Goal: Task Accomplishment & Management: Complete application form

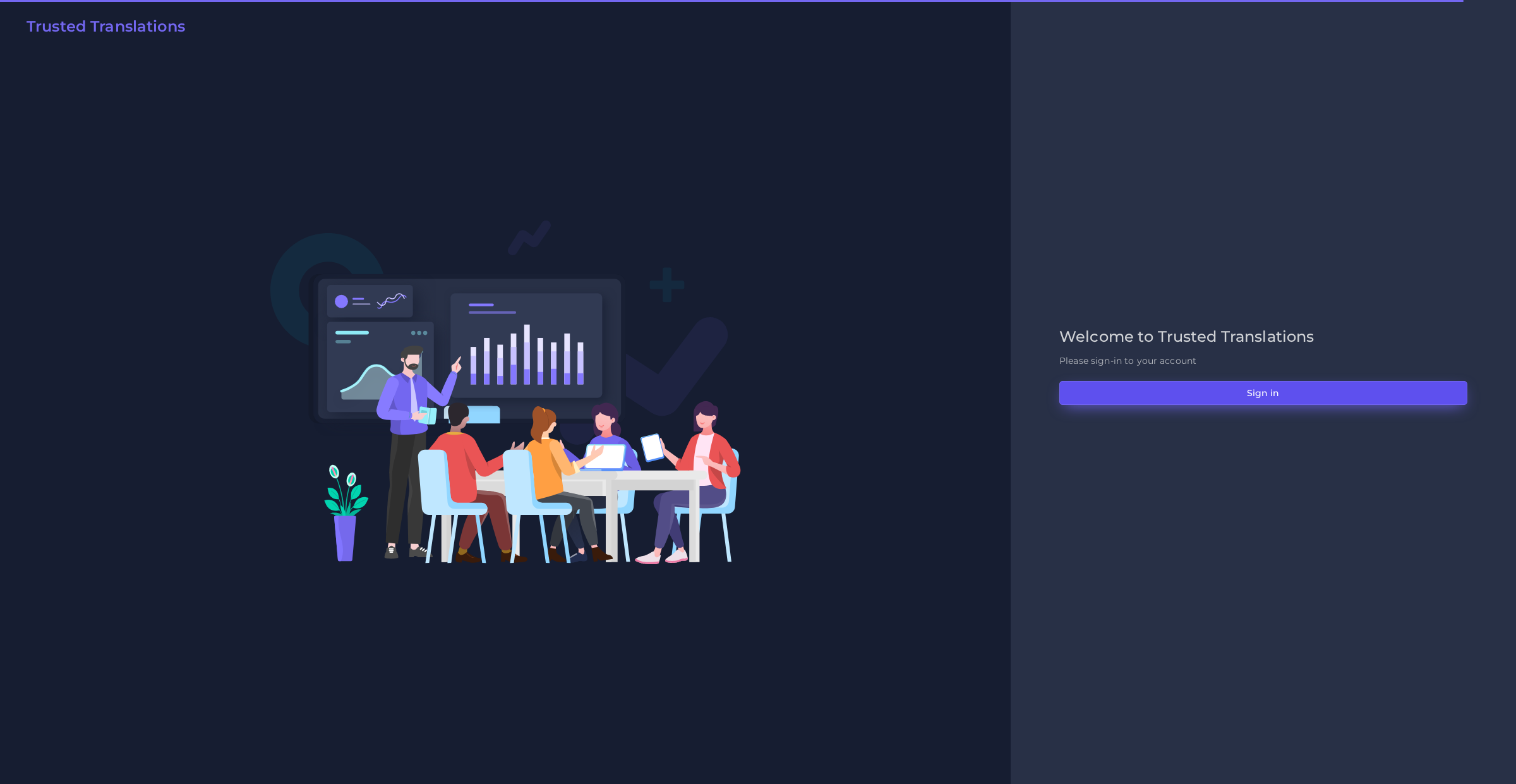
click at [1122, 394] on button "Sign in" at bounding box center [1263, 393] width 408 height 24
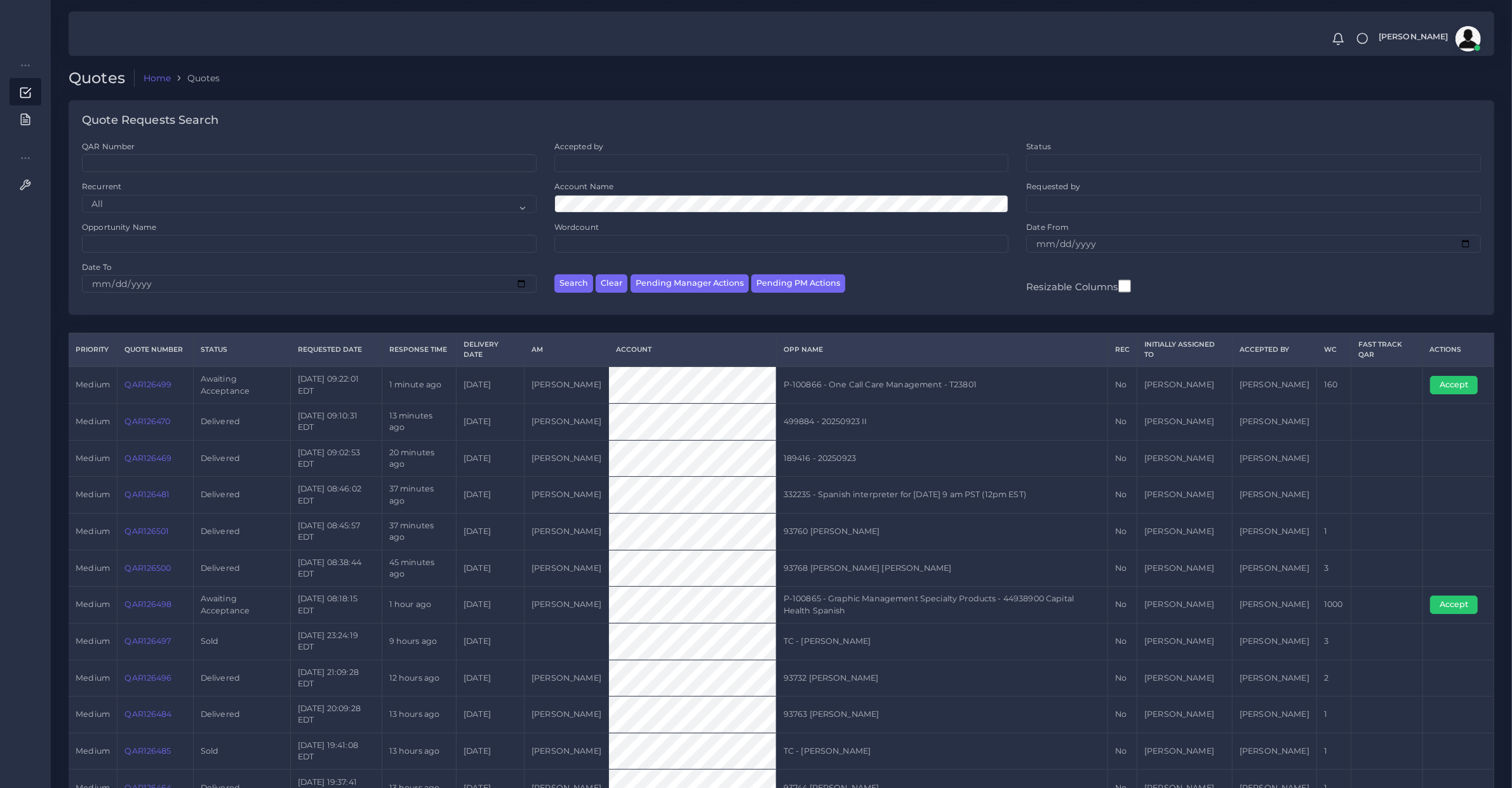
click at [165, 395] on td "QAR126499" at bounding box center [155, 385] width 76 height 37
copy link "QAR126499"
click at [1451, 379] on button "Accept" at bounding box center [1453, 384] width 48 height 18
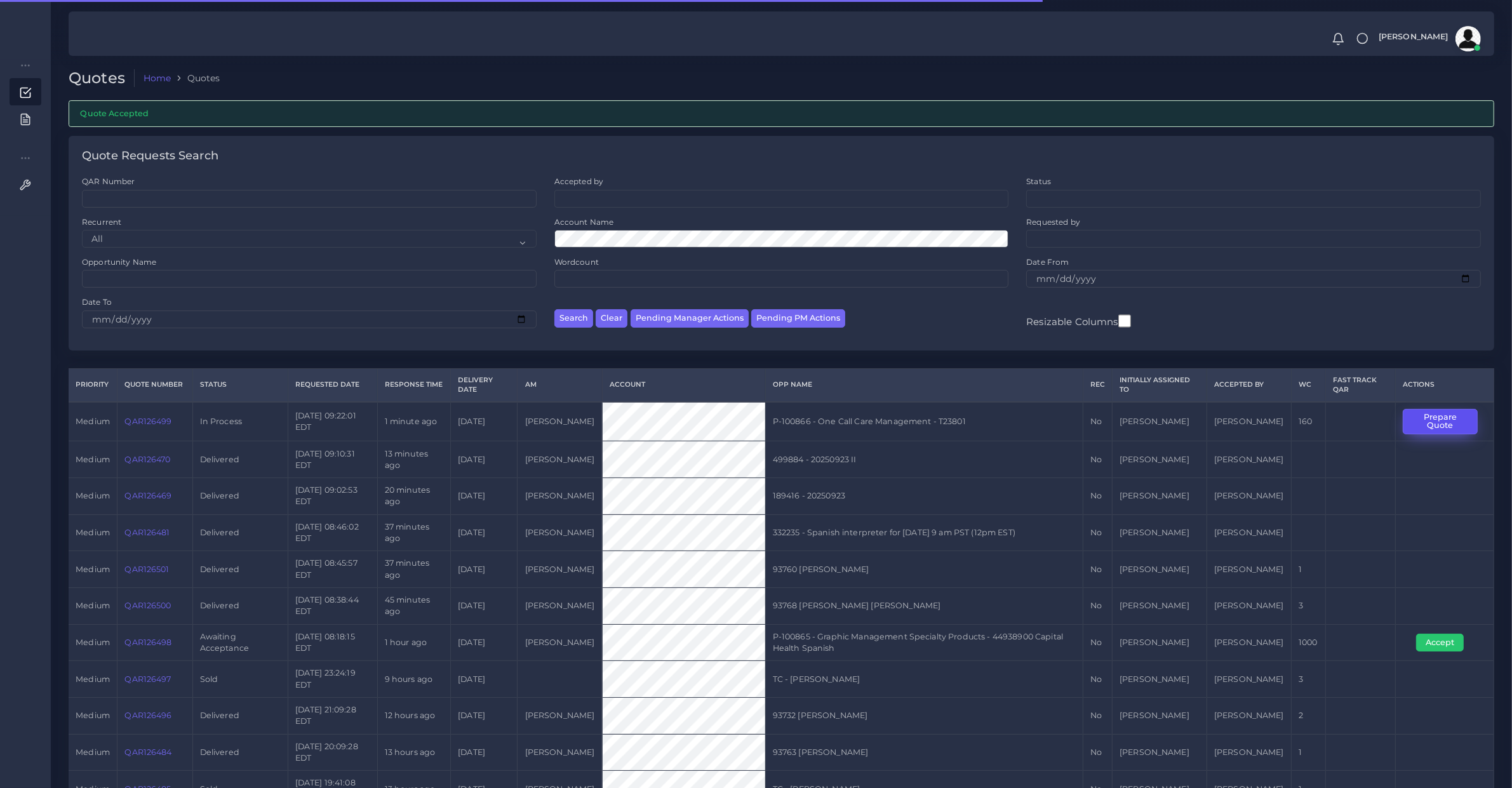
click at [1441, 421] on button "Prepare Quote" at bounding box center [1440, 421] width 75 height 26
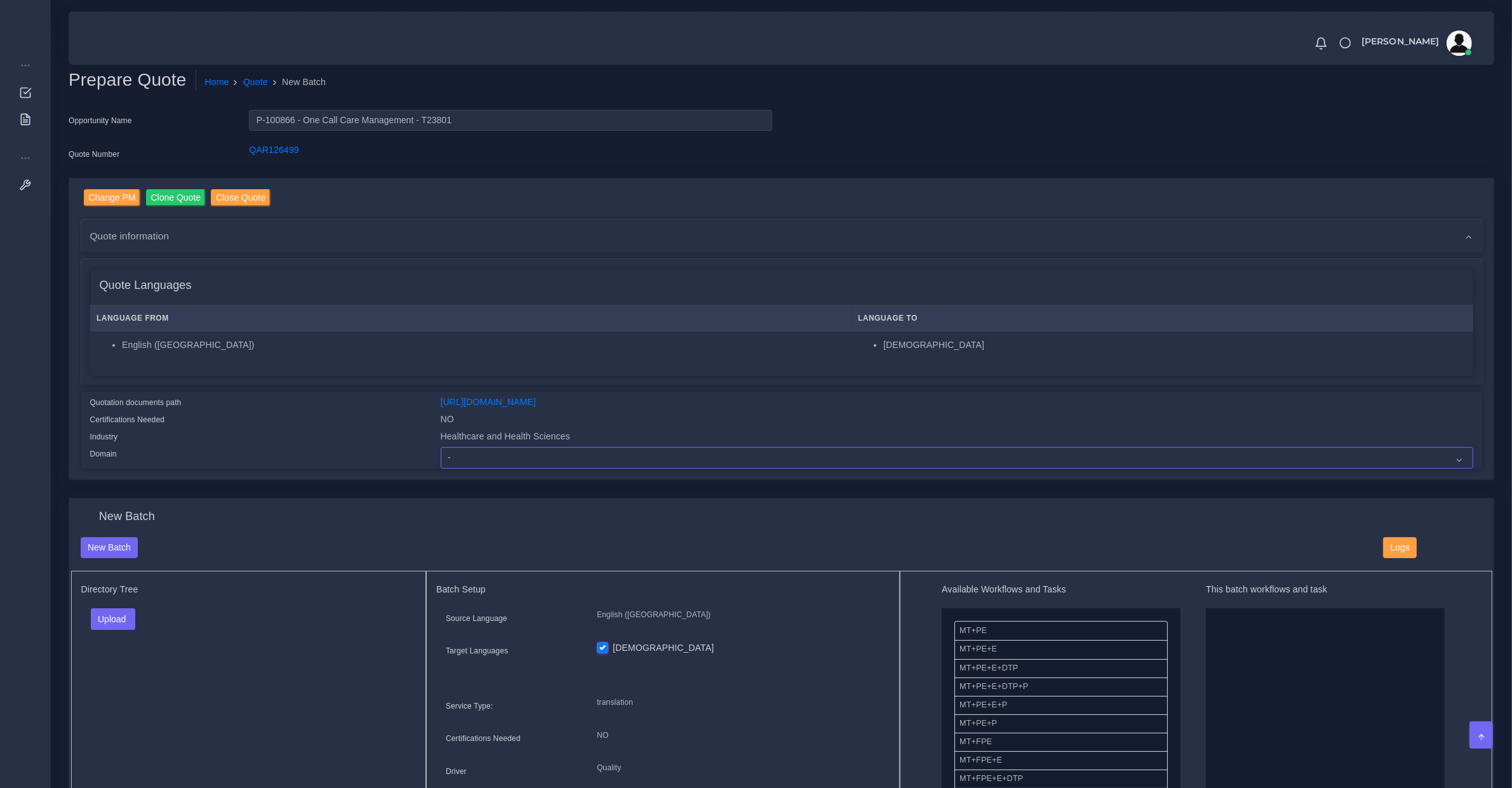
click at [512, 459] on select "- Advertising and Media Agriculture, Forestry and Fishing Architecture, Buildin…" at bounding box center [957, 457] width 1032 height 22
select select "Healthcare and Health Sciences"
click at [441, 446] on select "- Advertising and Media Agriculture, Forestry and Fishing Architecture, Buildin…" at bounding box center [957, 457] width 1032 height 22
click at [99, 618] on button "Upload" at bounding box center [113, 618] width 45 height 22
click at [115, 660] on label "Files" at bounding box center [135, 667] width 87 height 16
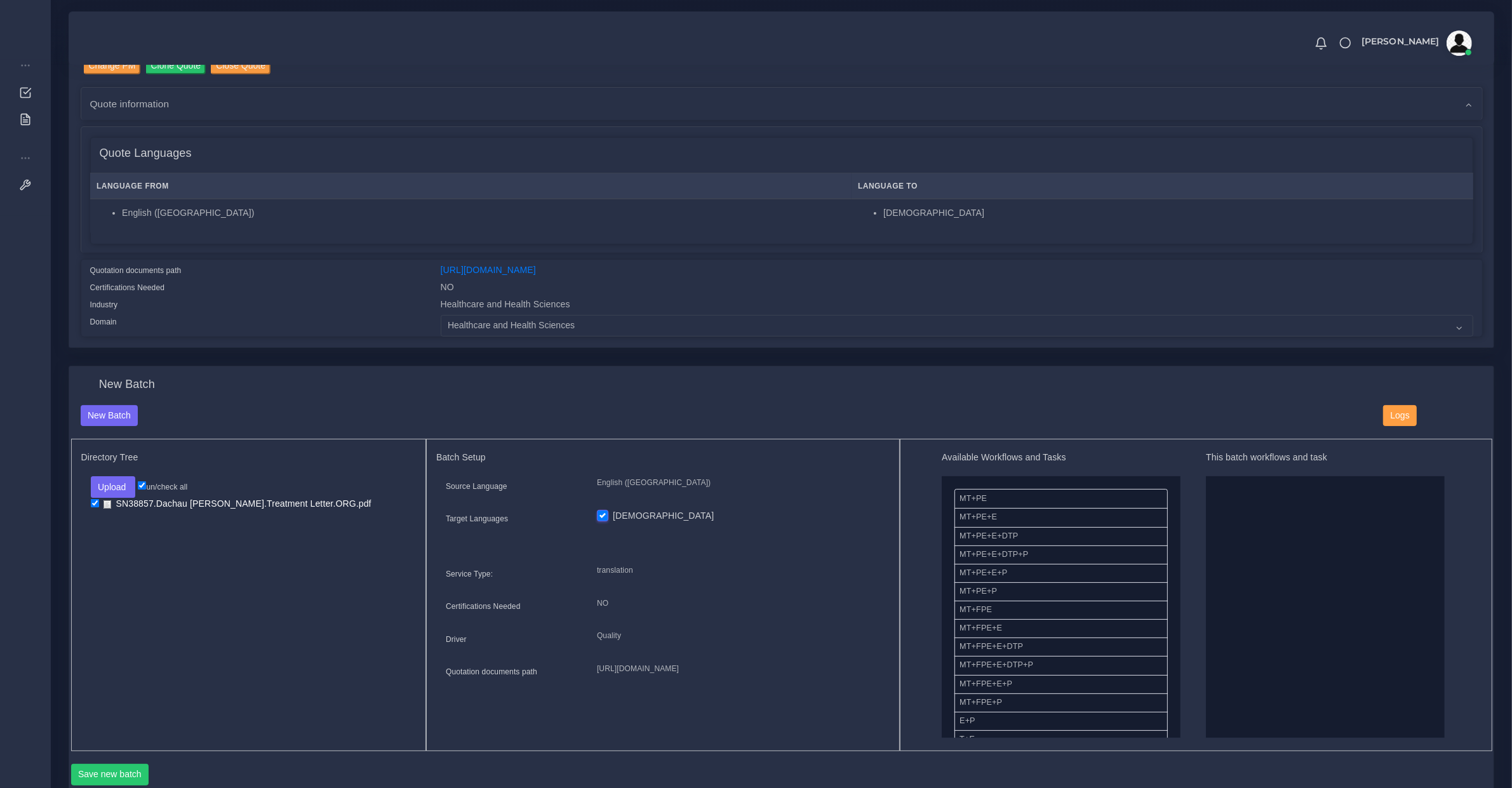
scroll to position [132, 0]
drag, startPoint x: 1040, startPoint y: 641, endPoint x: 1522, endPoint y: 652, distance: 482.1
drag, startPoint x: 1084, startPoint y: 543, endPoint x: 1246, endPoint y: 480, distance: 173.8
click at [121, 771] on button "Save new batch" at bounding box center [110, 774] width 78 height 22
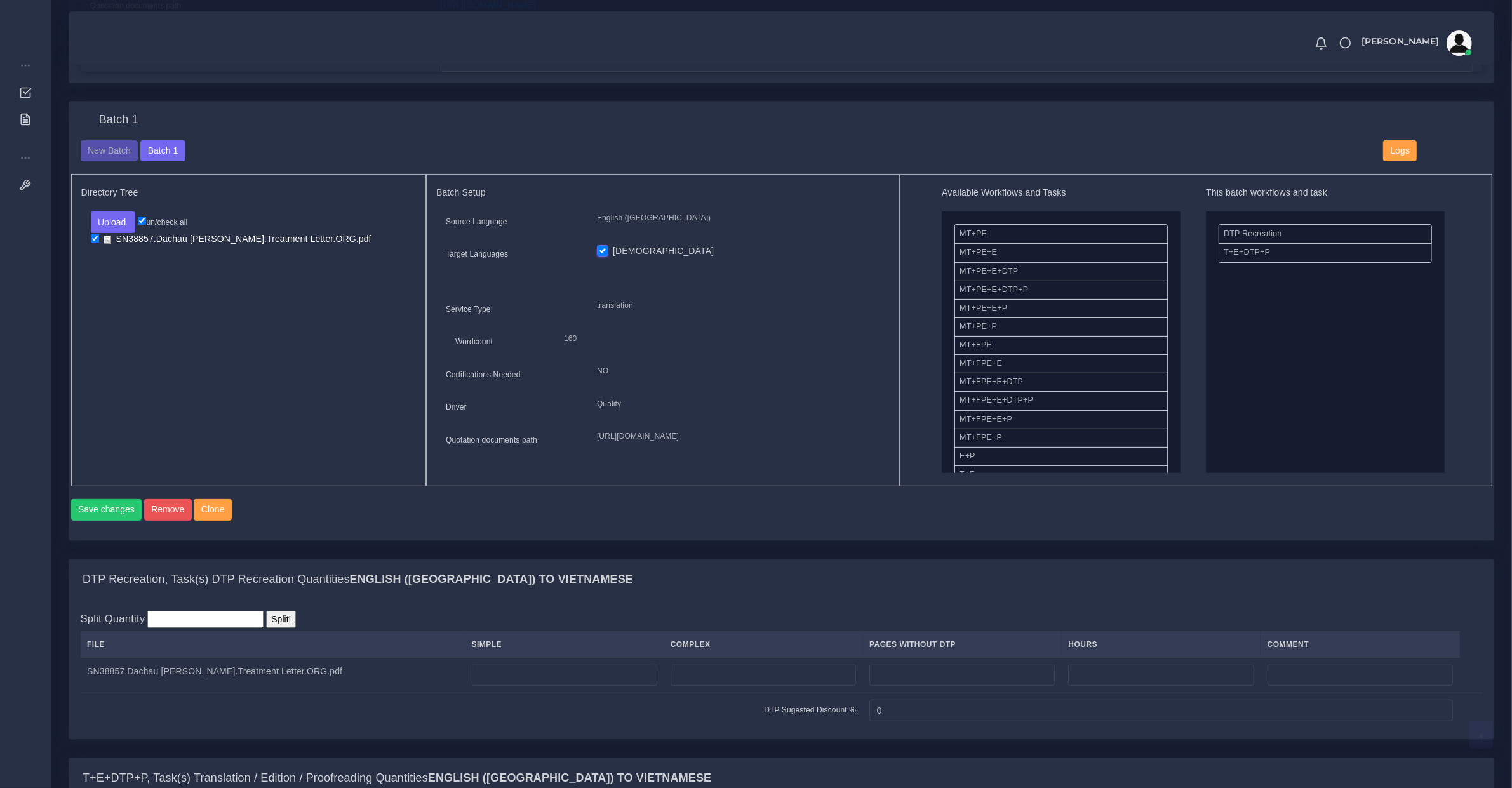
scroll to position [660, 0]
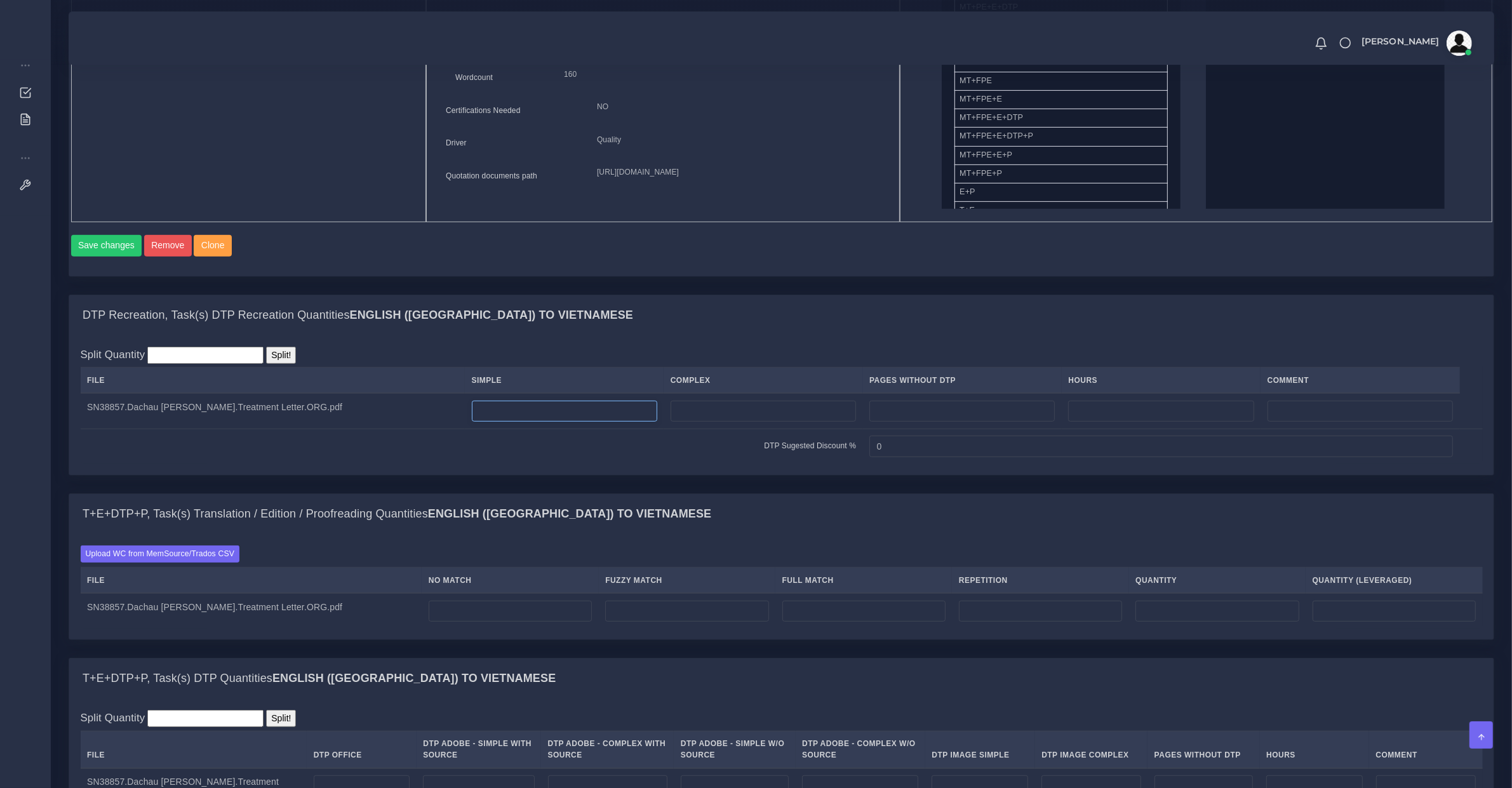
click at [484, 420] on input "number" at bounding box center [565, 411] width 186 height 22
type input "1"
click at [445, 617] on input "number" at bounding box center [510, 611] width 163 height 22
type input "96"
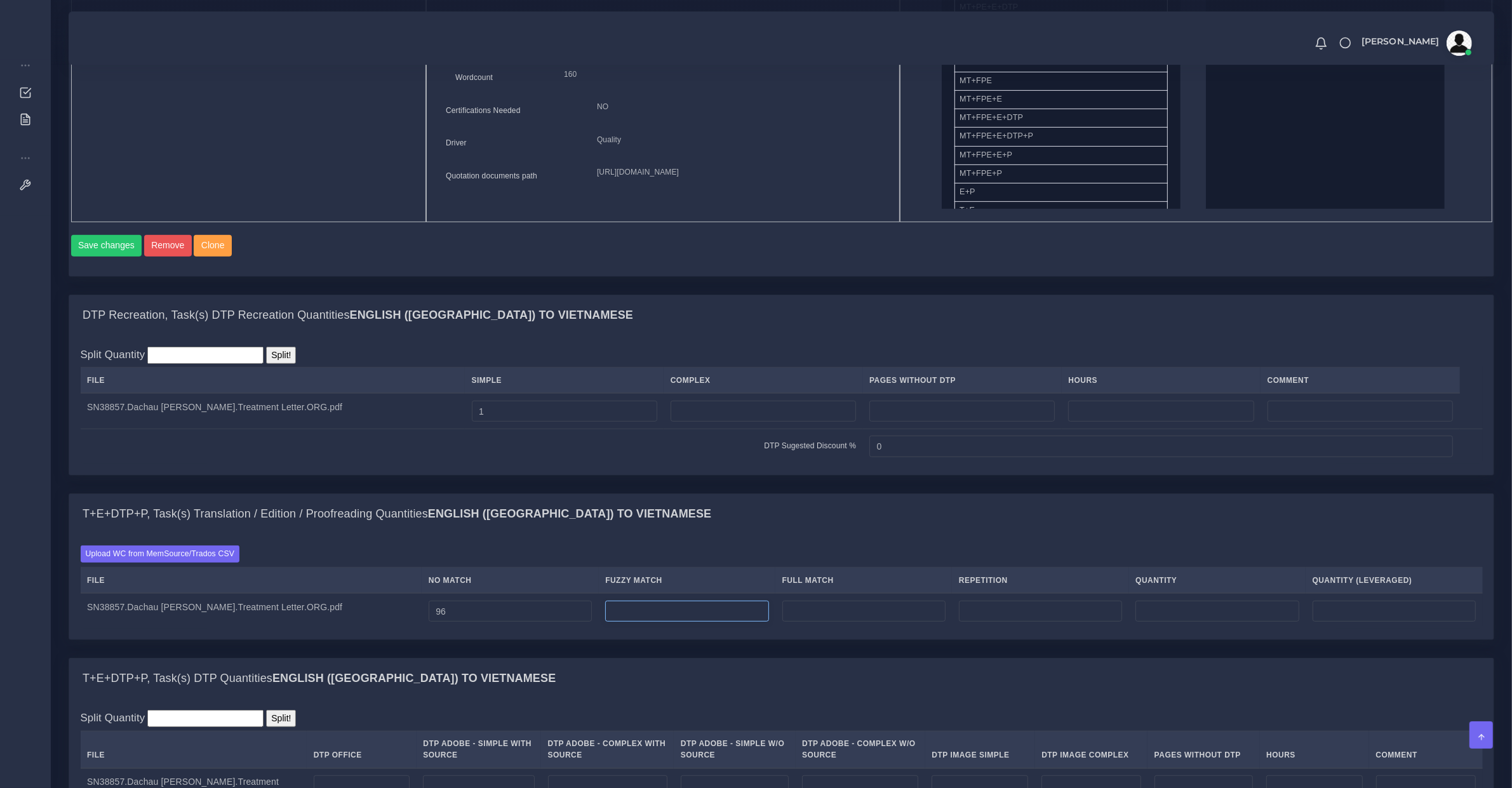
type input "96"
type input "29"
type input "125"
type input "110"
type input "17"
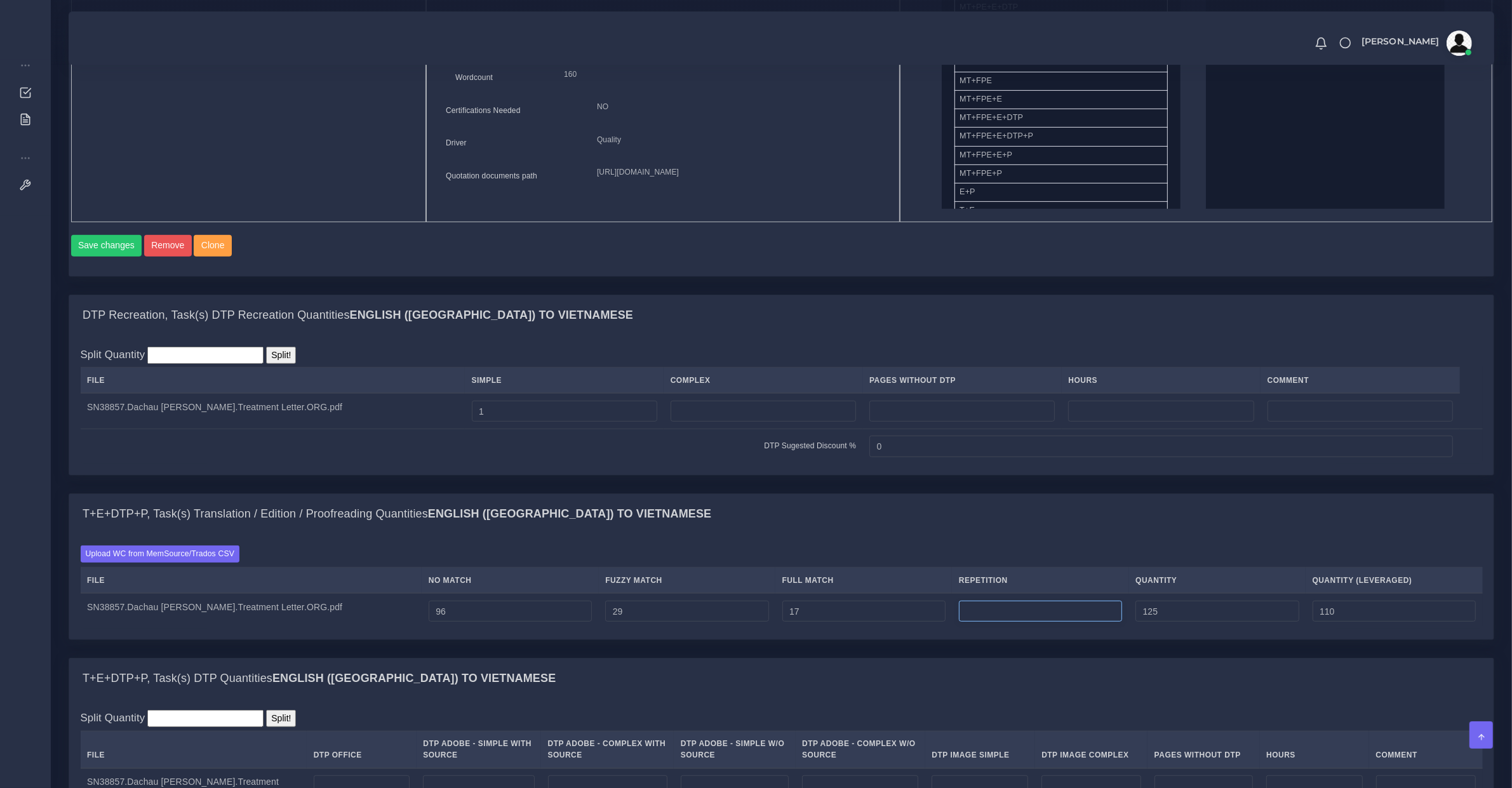
type input "142"
type input "114"
type input "0"
type input "97"
type input "143"
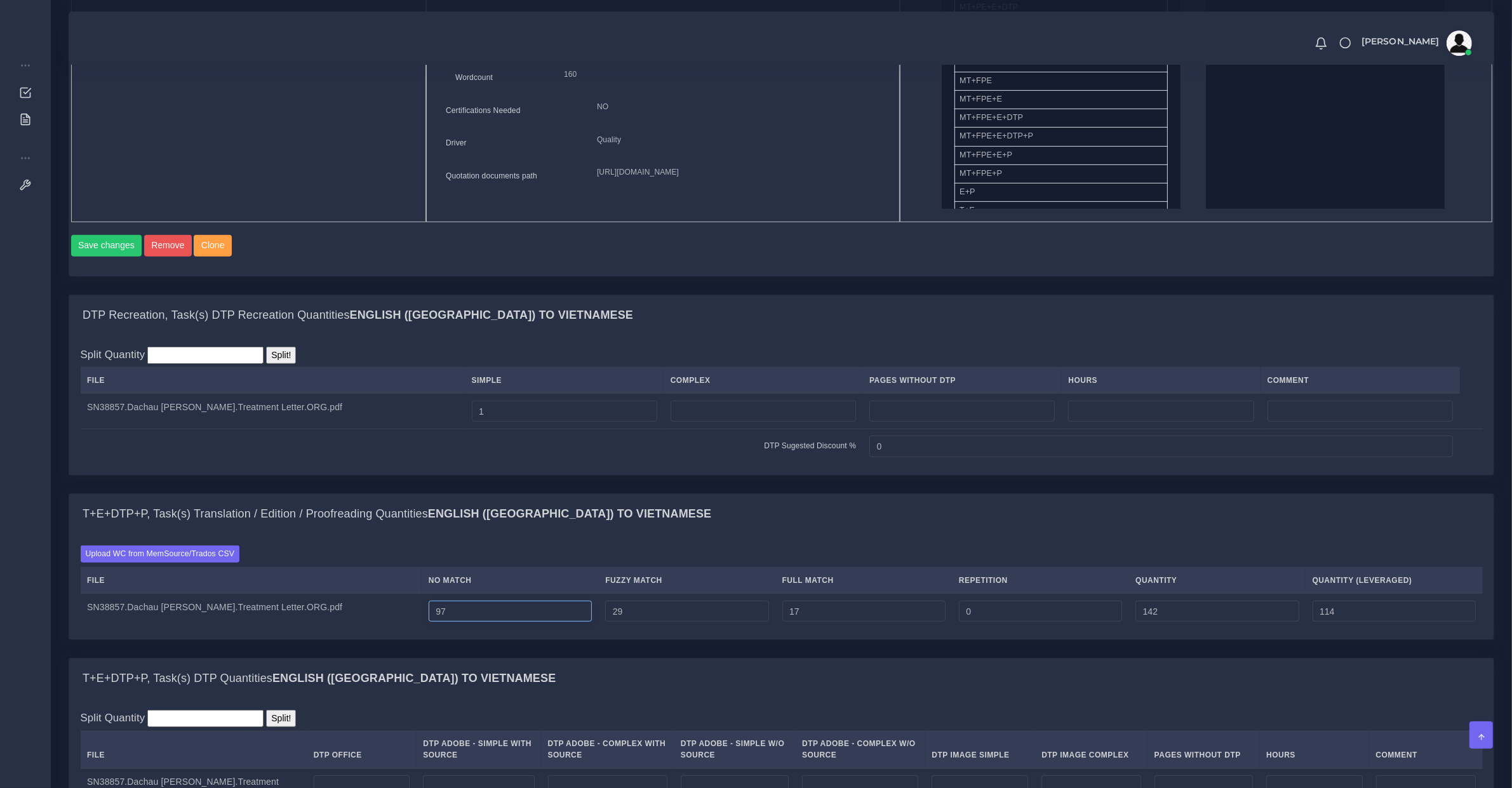
type input "115"
type input "98"
type input "144"
type input "116"
type input "99"
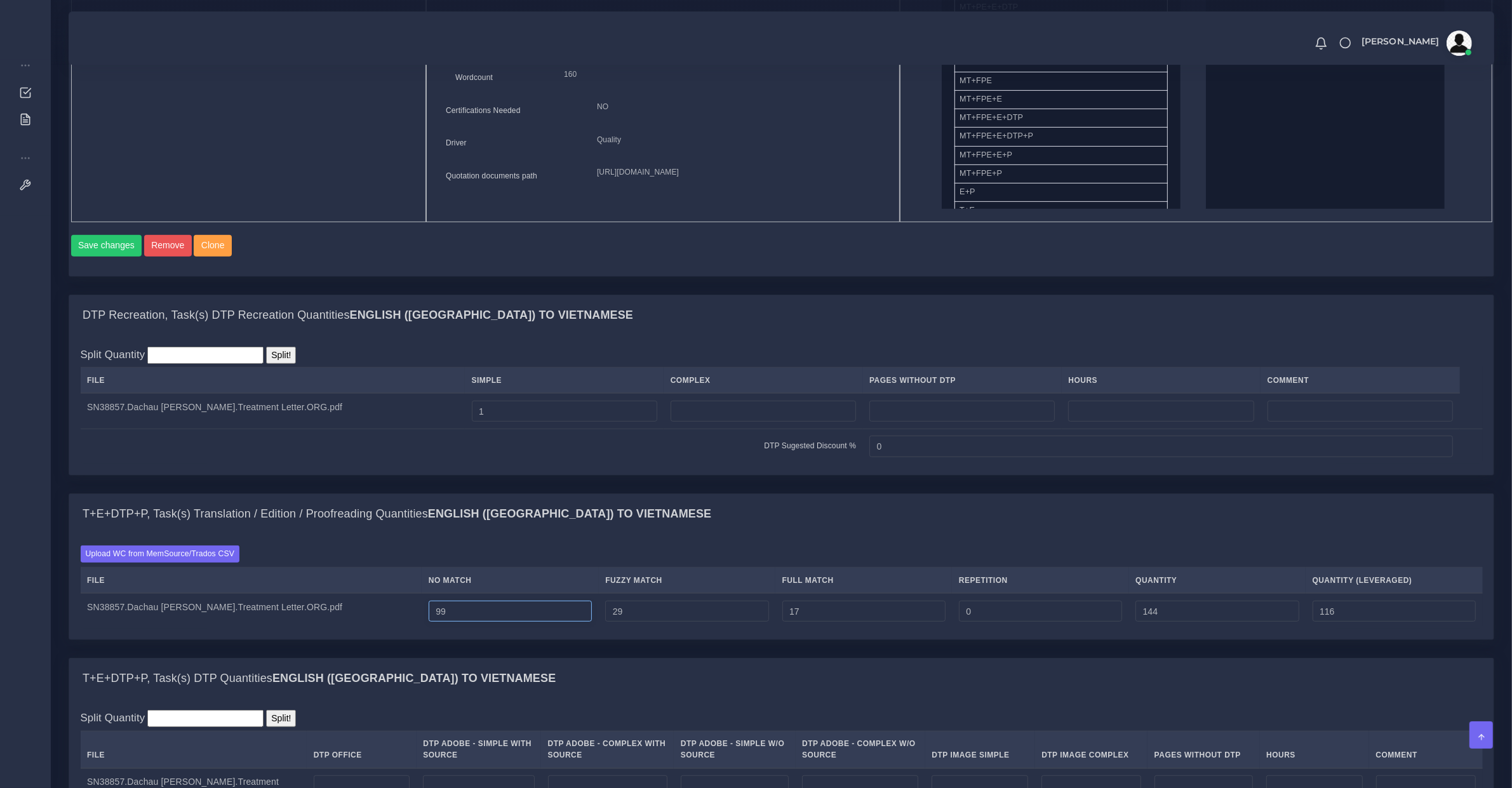
type input "145"
type input "117"
type input "100"
type input "146"
type input "118"
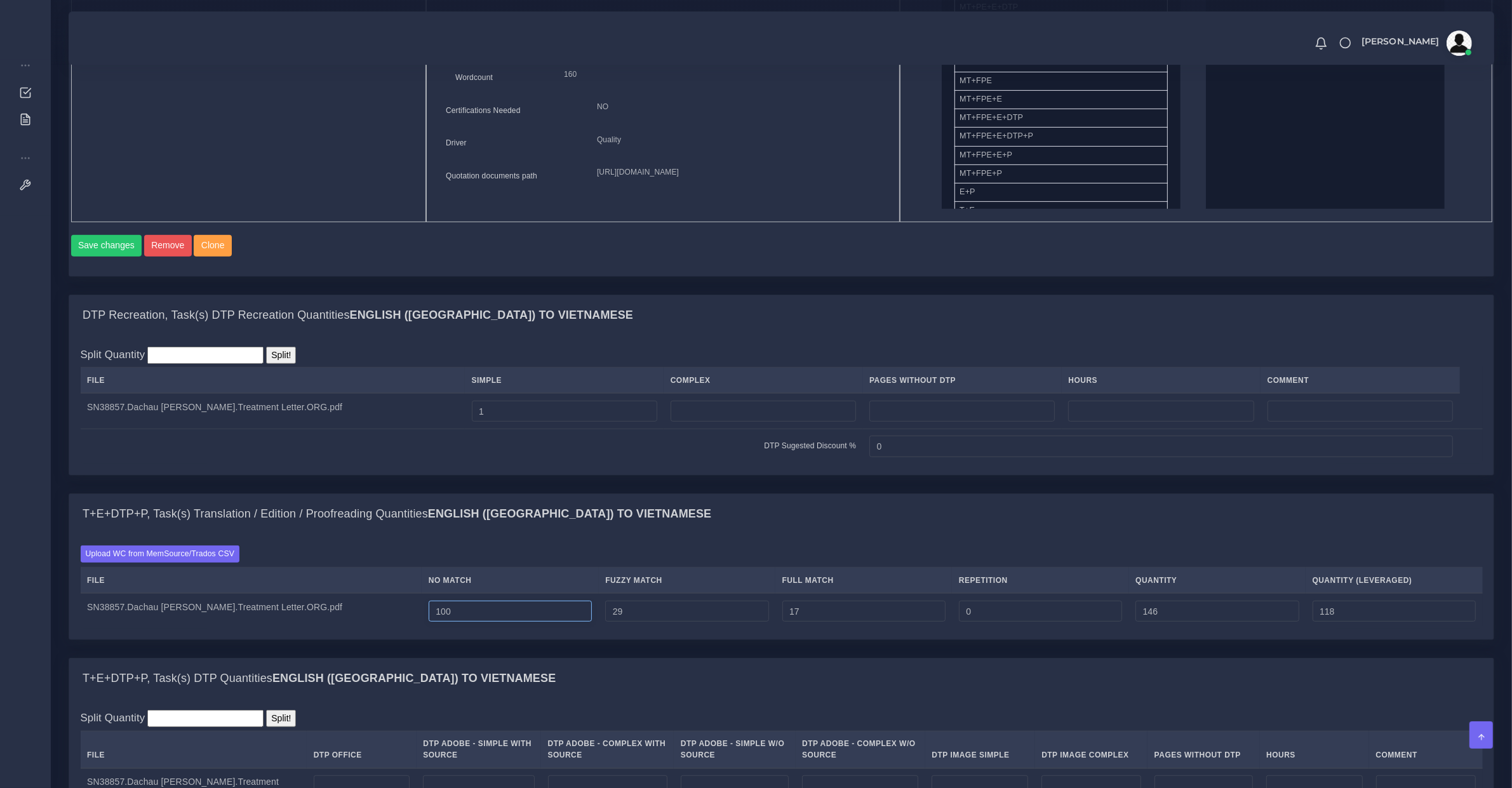
type input "101"
type input "147"
type input "119"
type input "102"
type input "148"
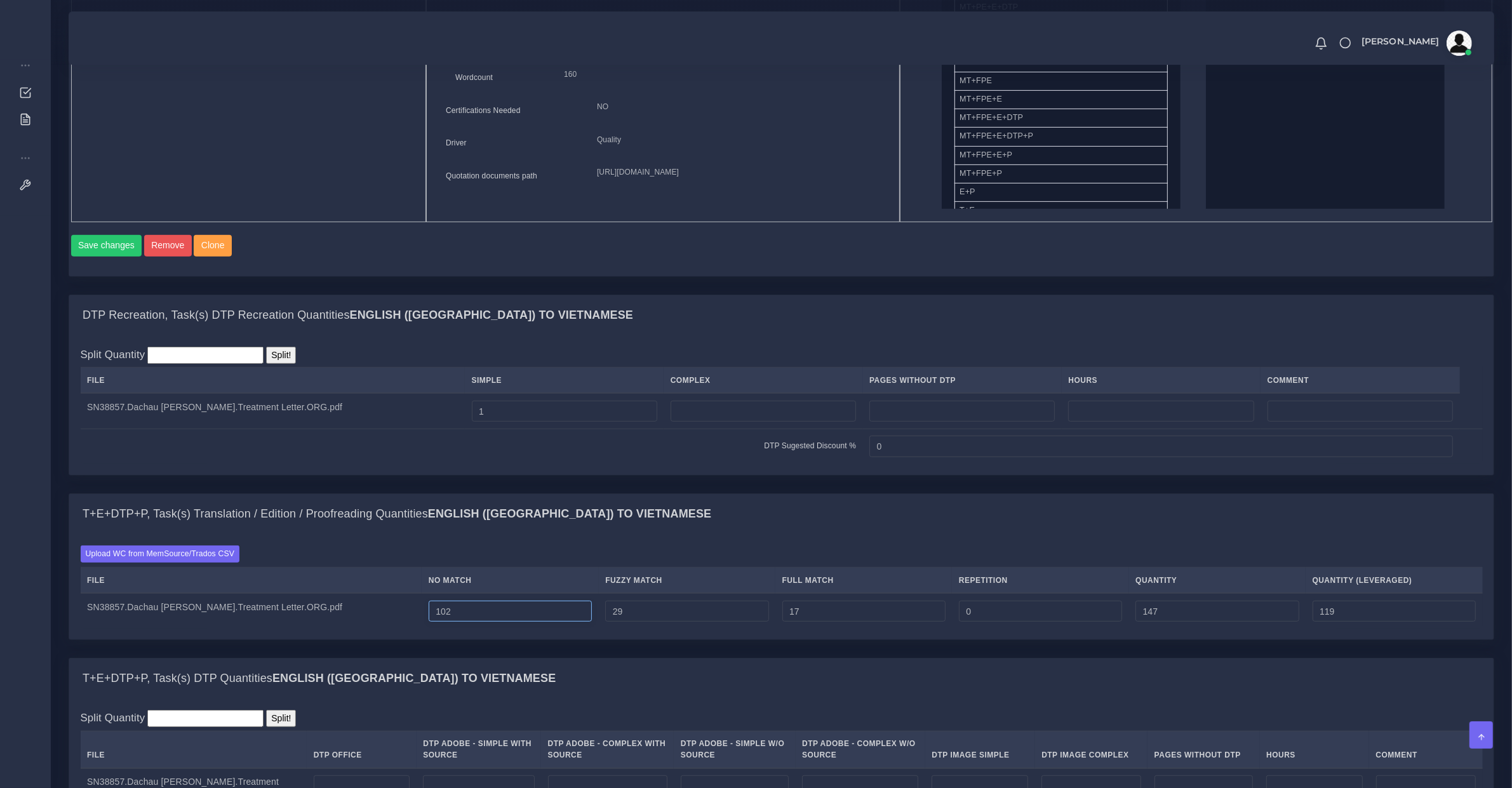
type input "120"
type input "103"
type input "149"
type input "121"
type input "104"
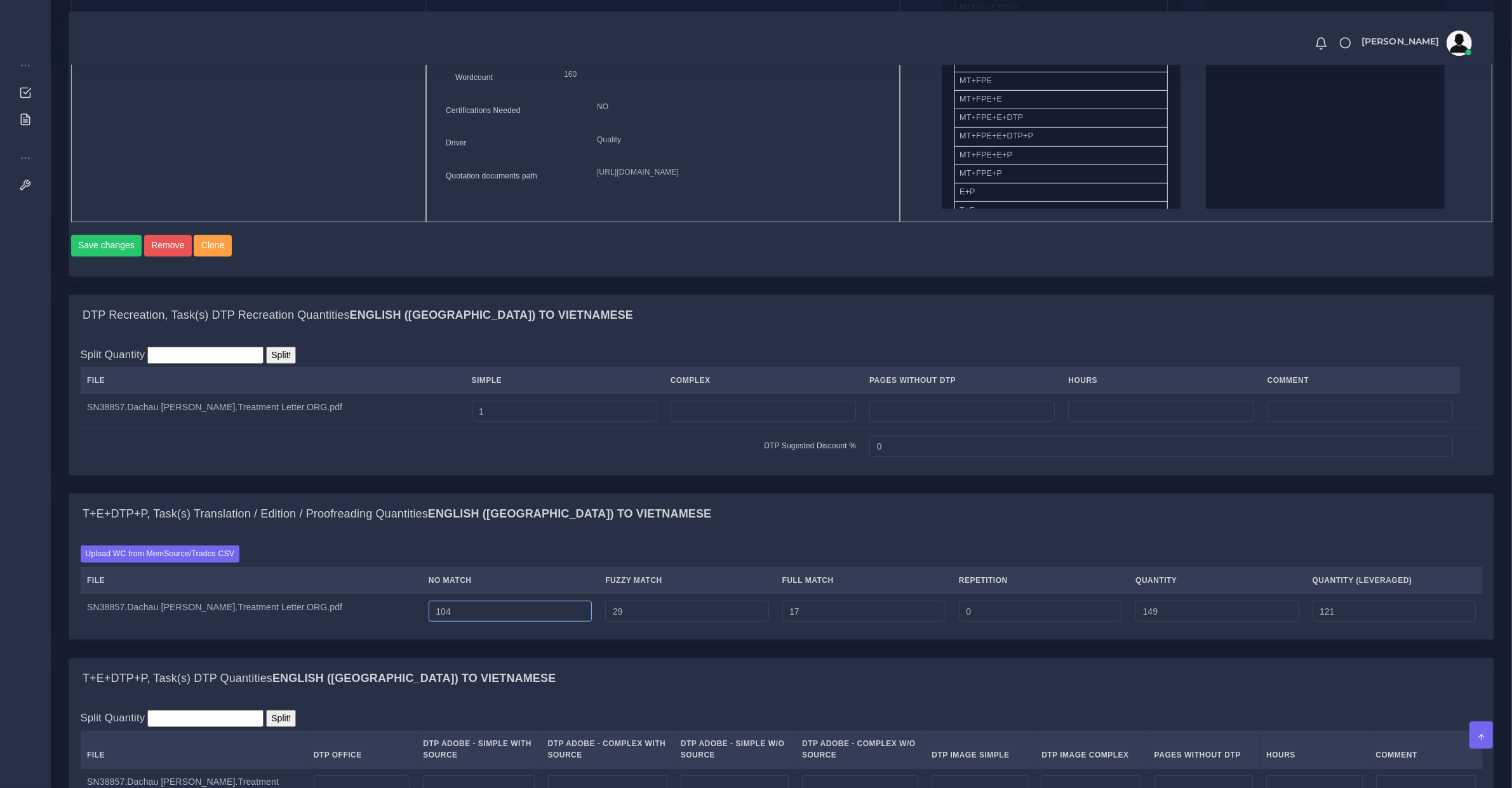
type input "150"
type input "122"
type input "105"
type input "151"
type input "123"
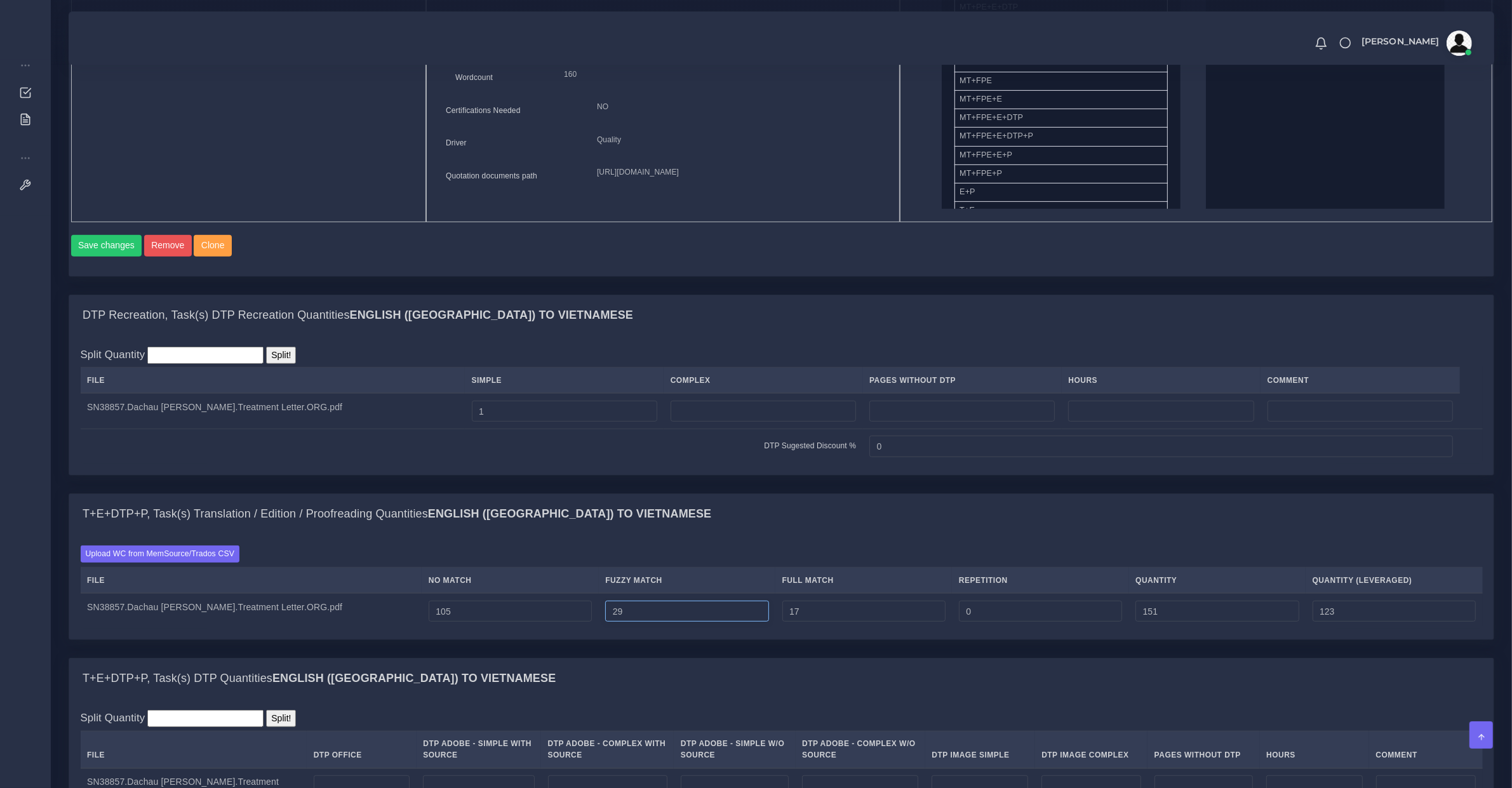
type input "30"
type input "152"
type input "124"
type input "31"
type input "153"
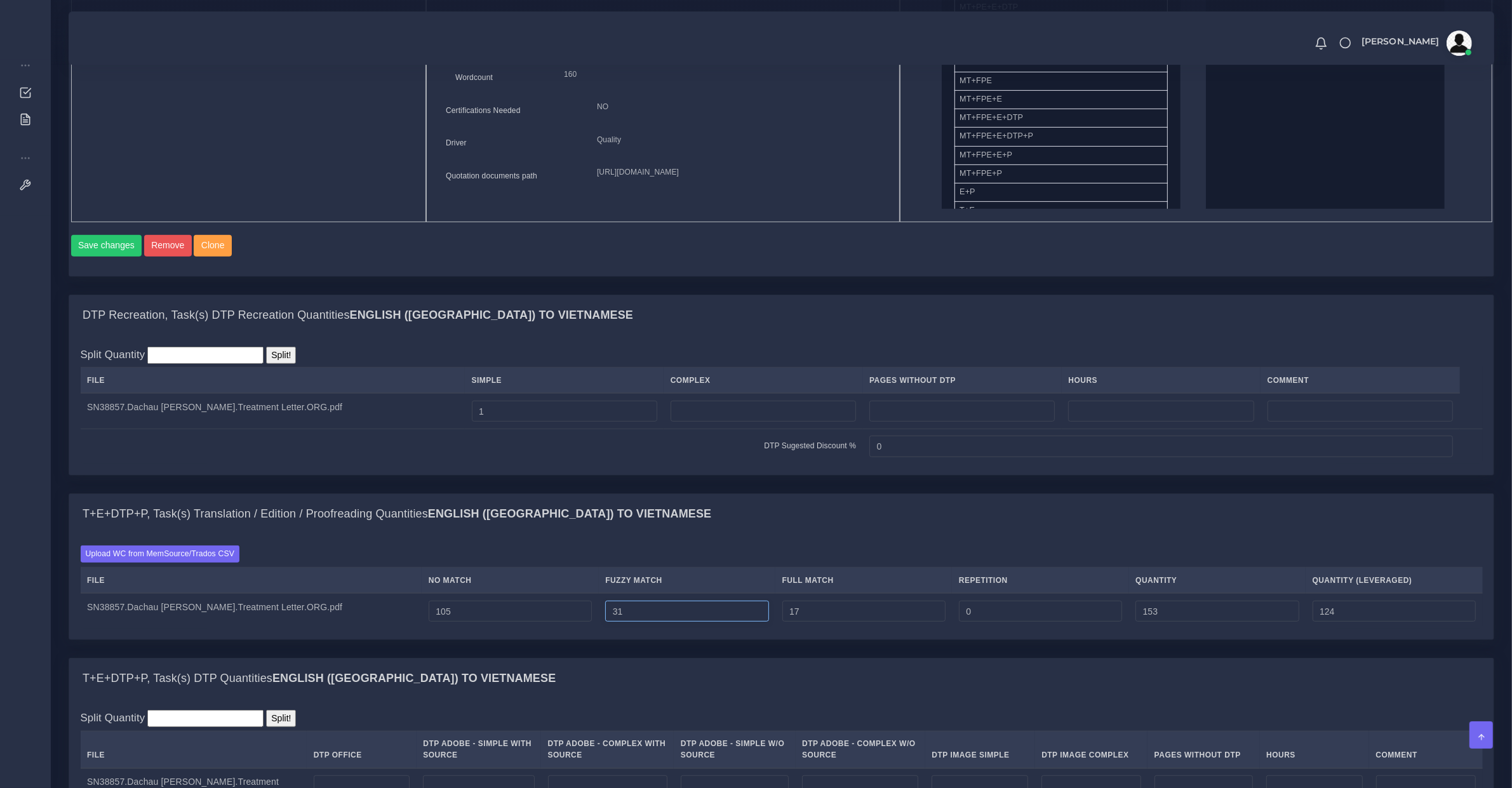
type input "32"
type input "154"
type input "125"
type input "33"
type input "155"
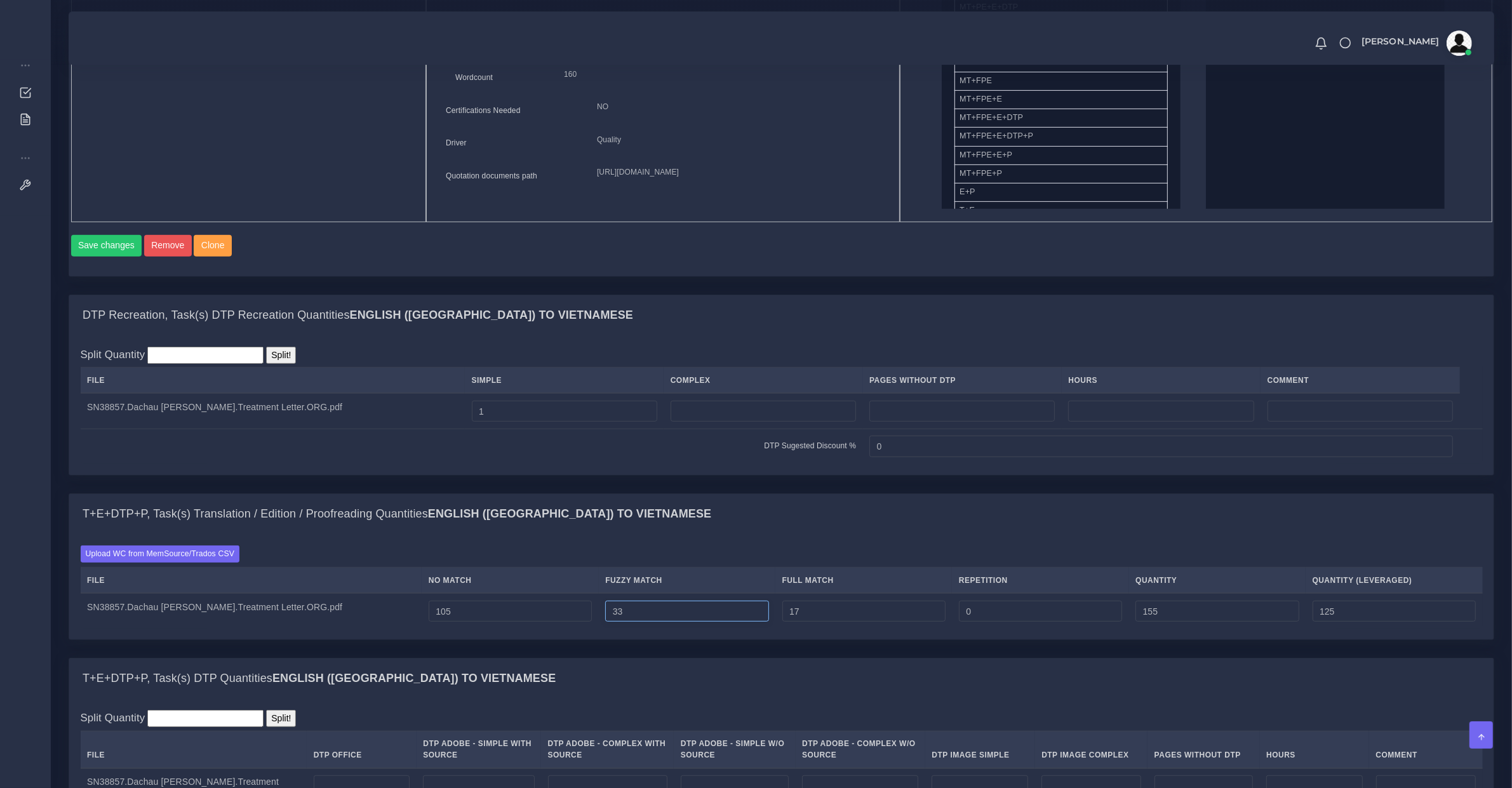
type input "34"
type input "156"
type input "126"
type input "35"
type input "157"
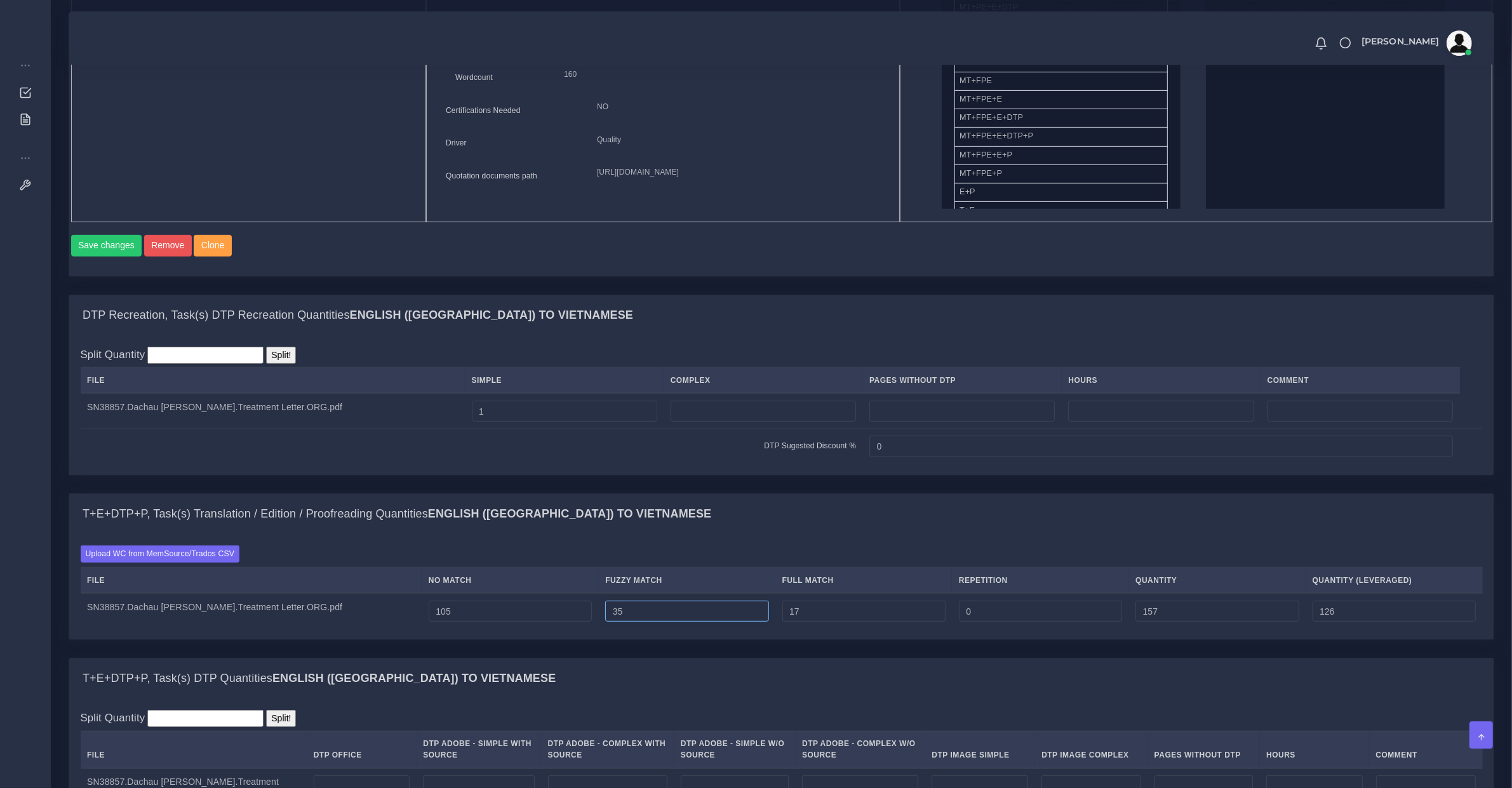
type input "36"
type input "158"
type input "127"
type input "37"
type input "159"
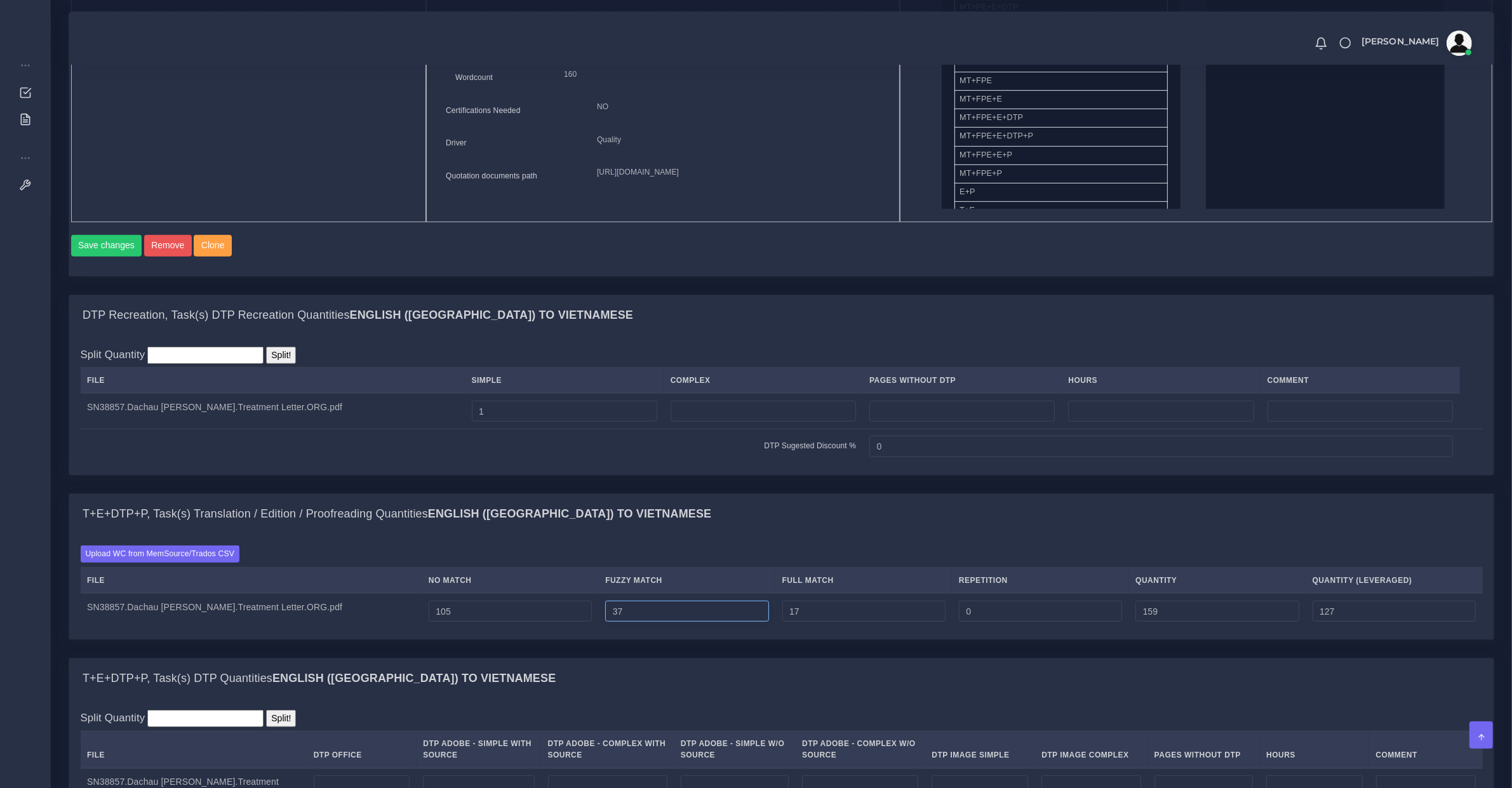
type input "38"
type input "160"
type input "128"
type input "18"
type input "161"
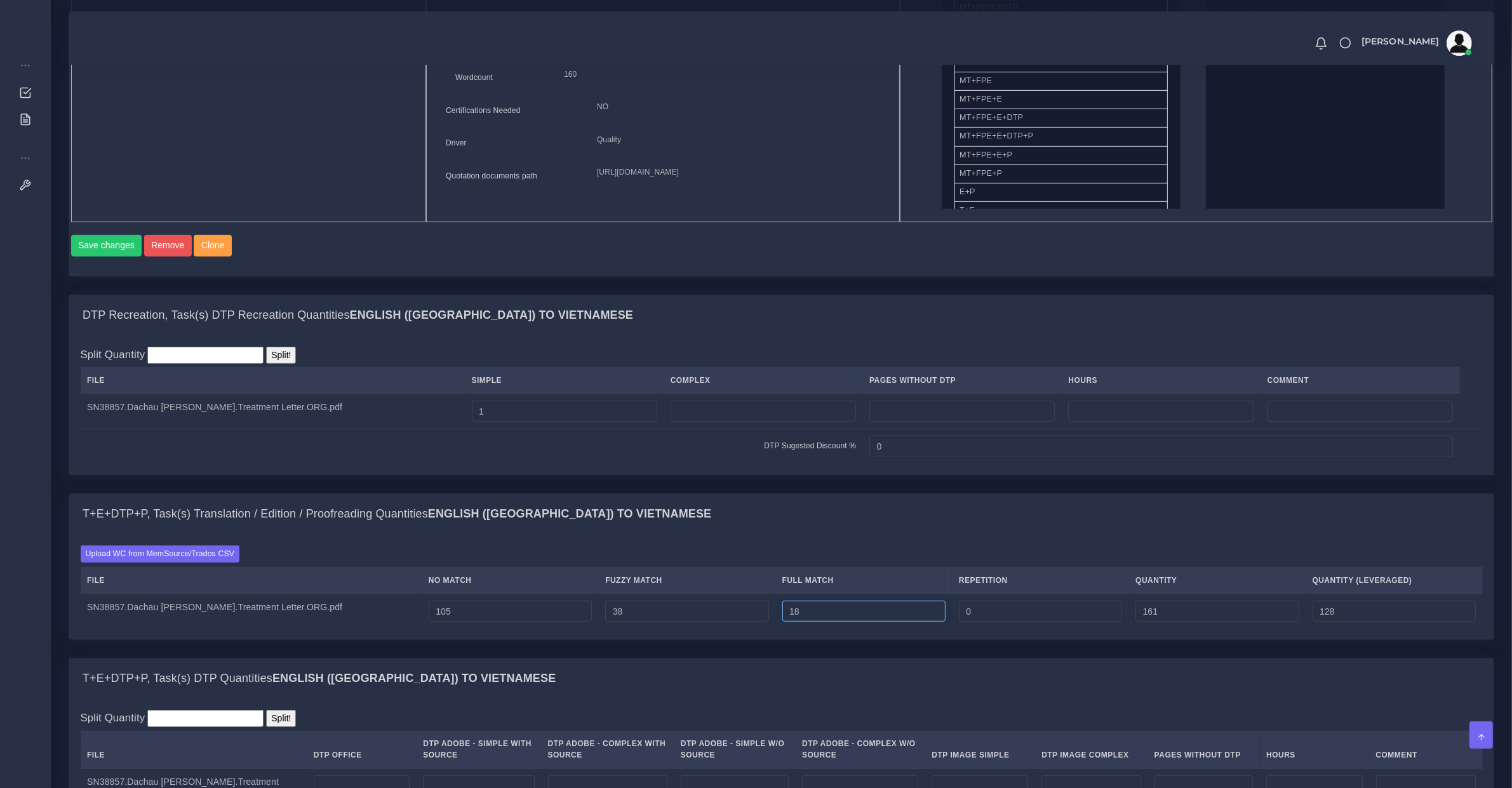
type input "19"
type input "162"
type input "20"
type input "163"
type input "129"
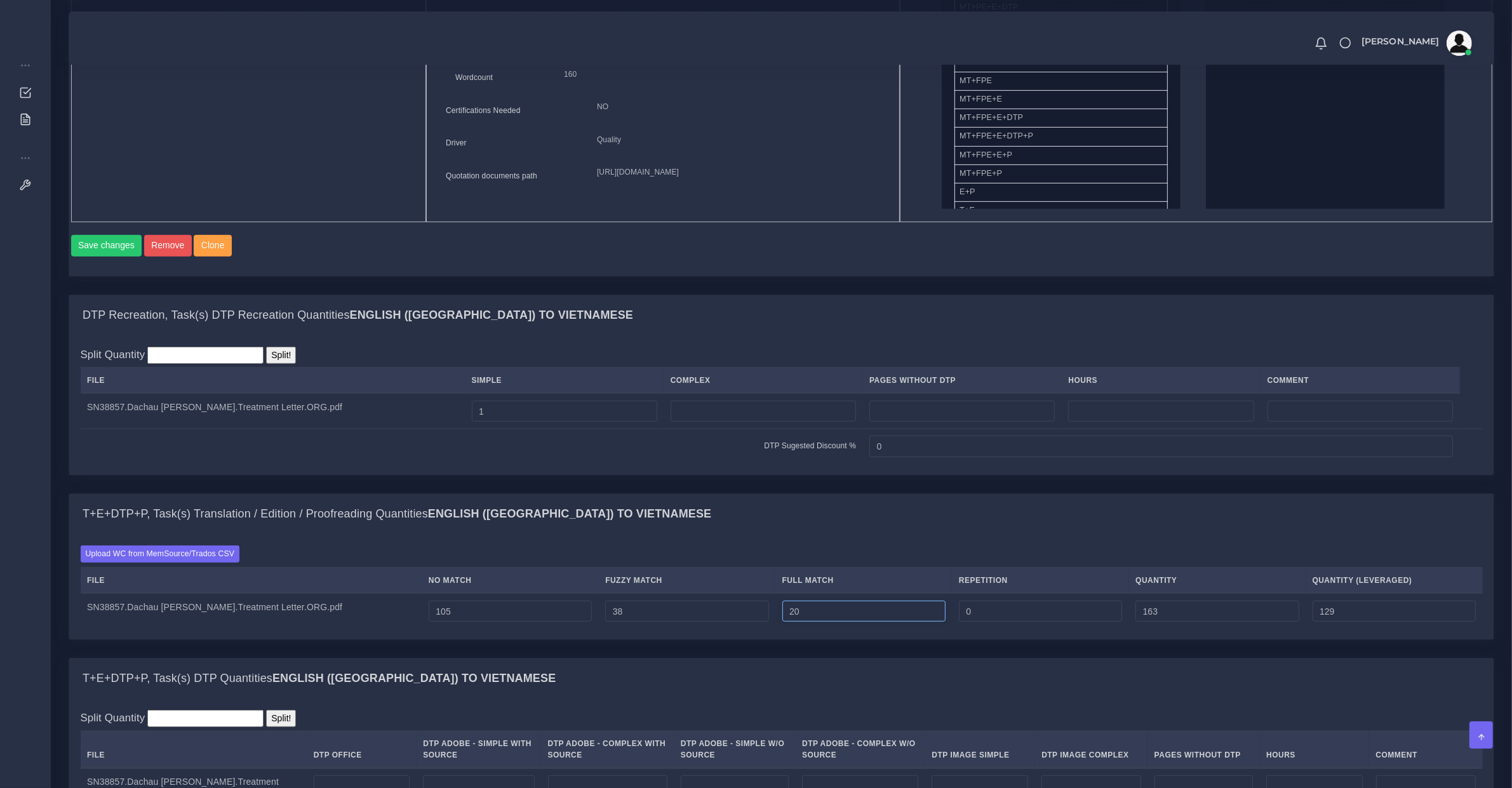
type input "21"
type input "164"
type input "20"
type input "163"
type input "19"
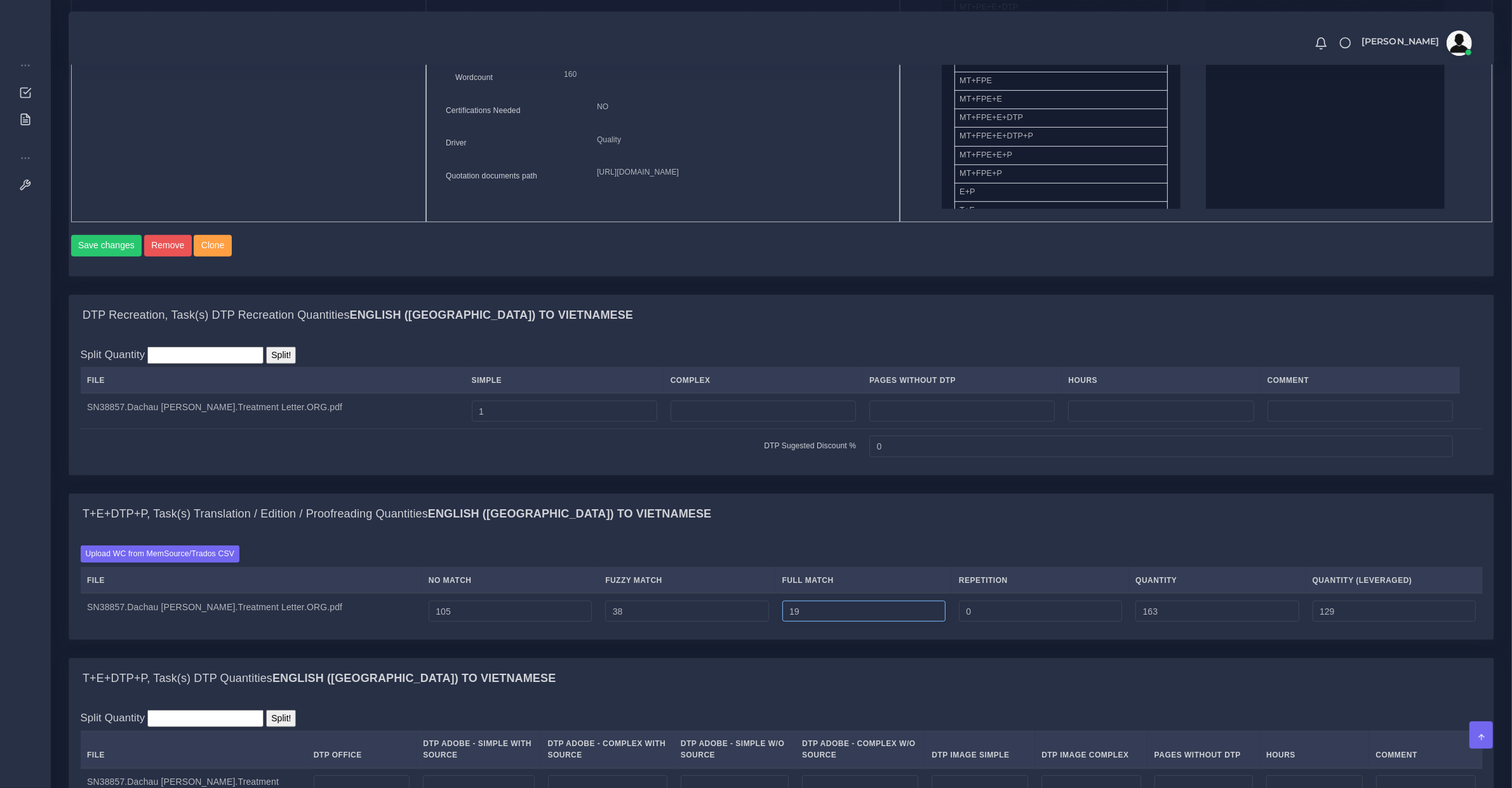
type input "162"
type input "128"
type input "18"
type input "161"
type input "1"
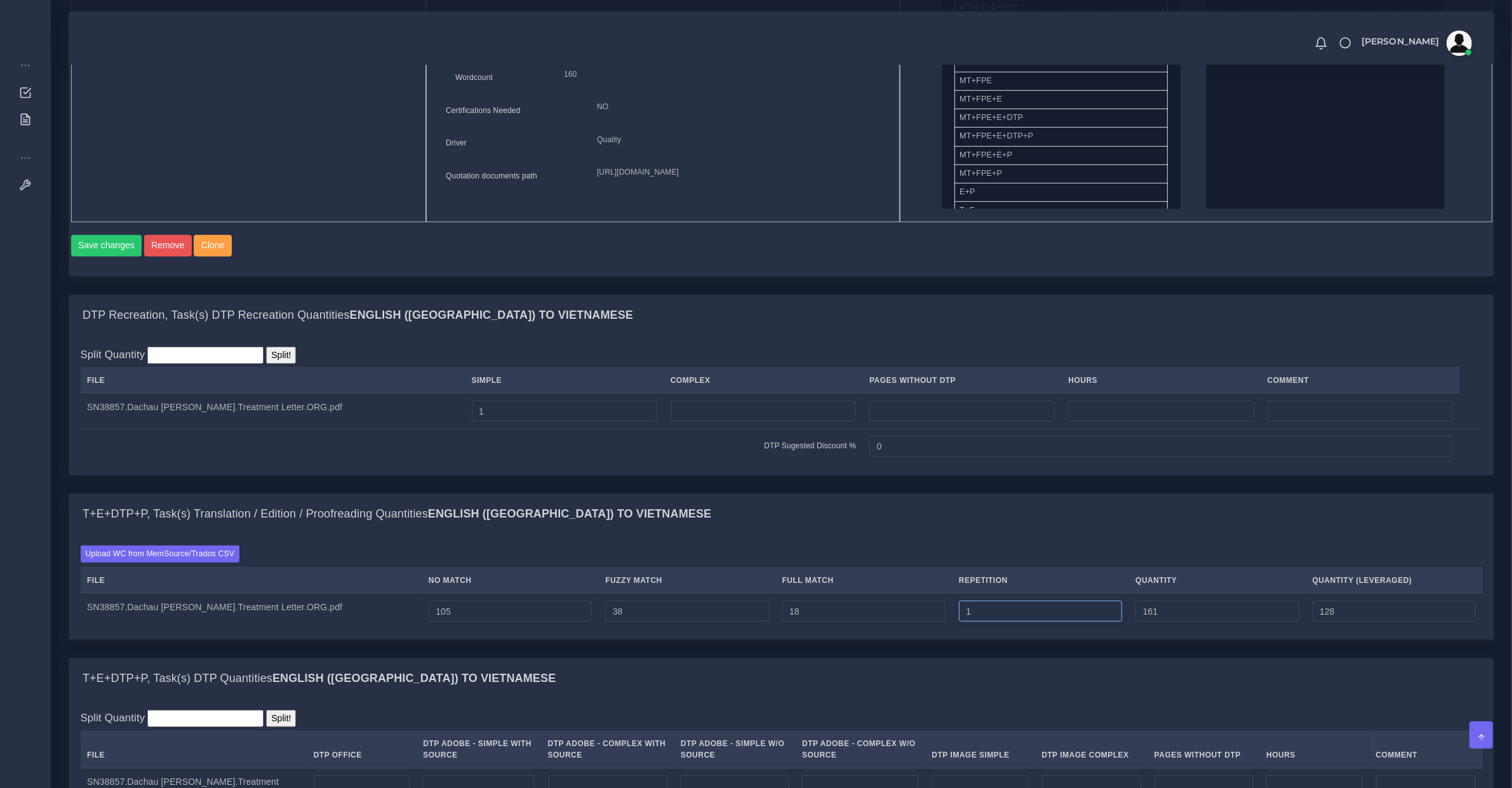
type input "162"
type input "2"
type input "163"
type input "129"
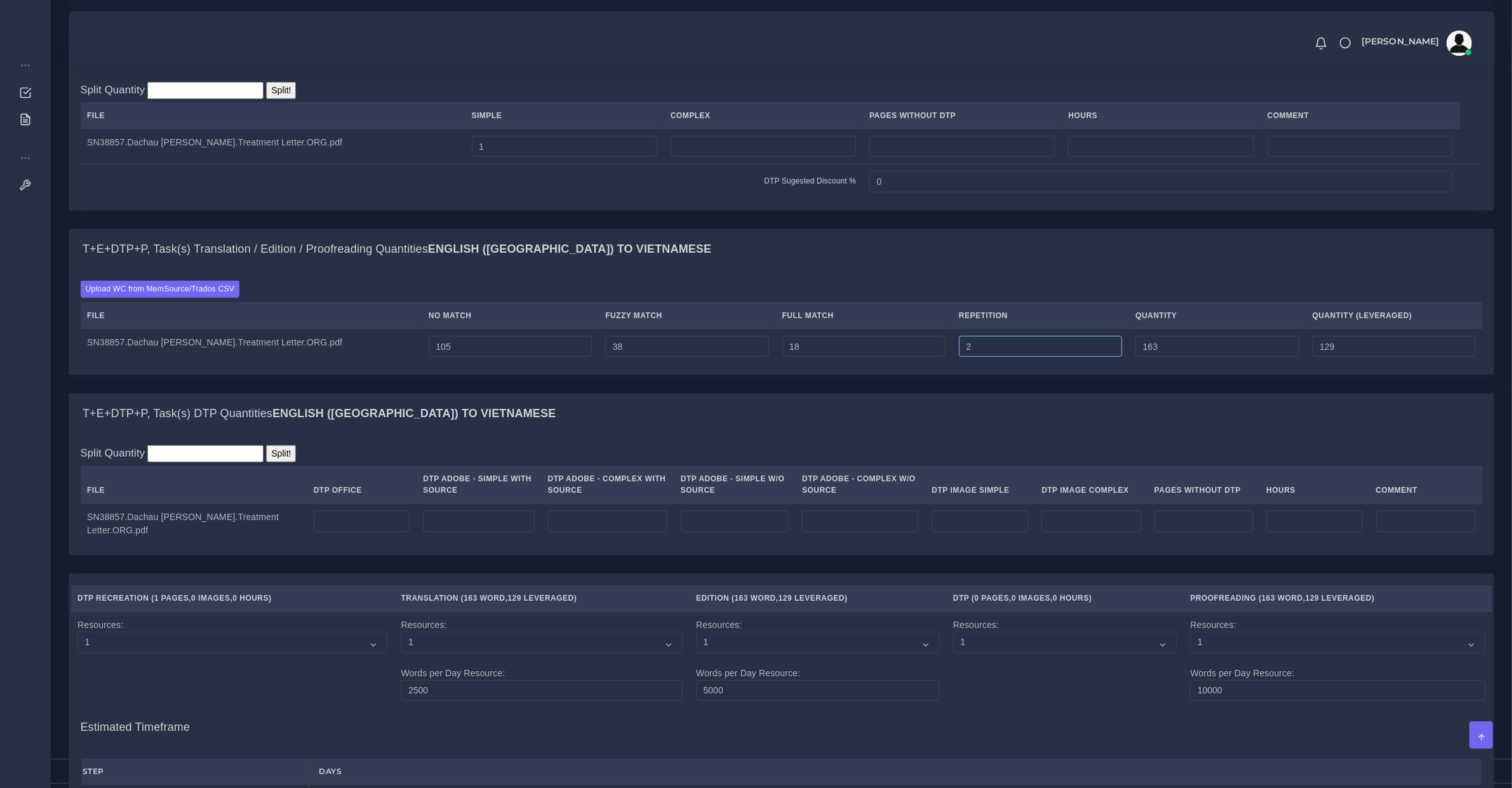
type input "1"
type input "162"
type input "128"
type input "0"
type input "161"
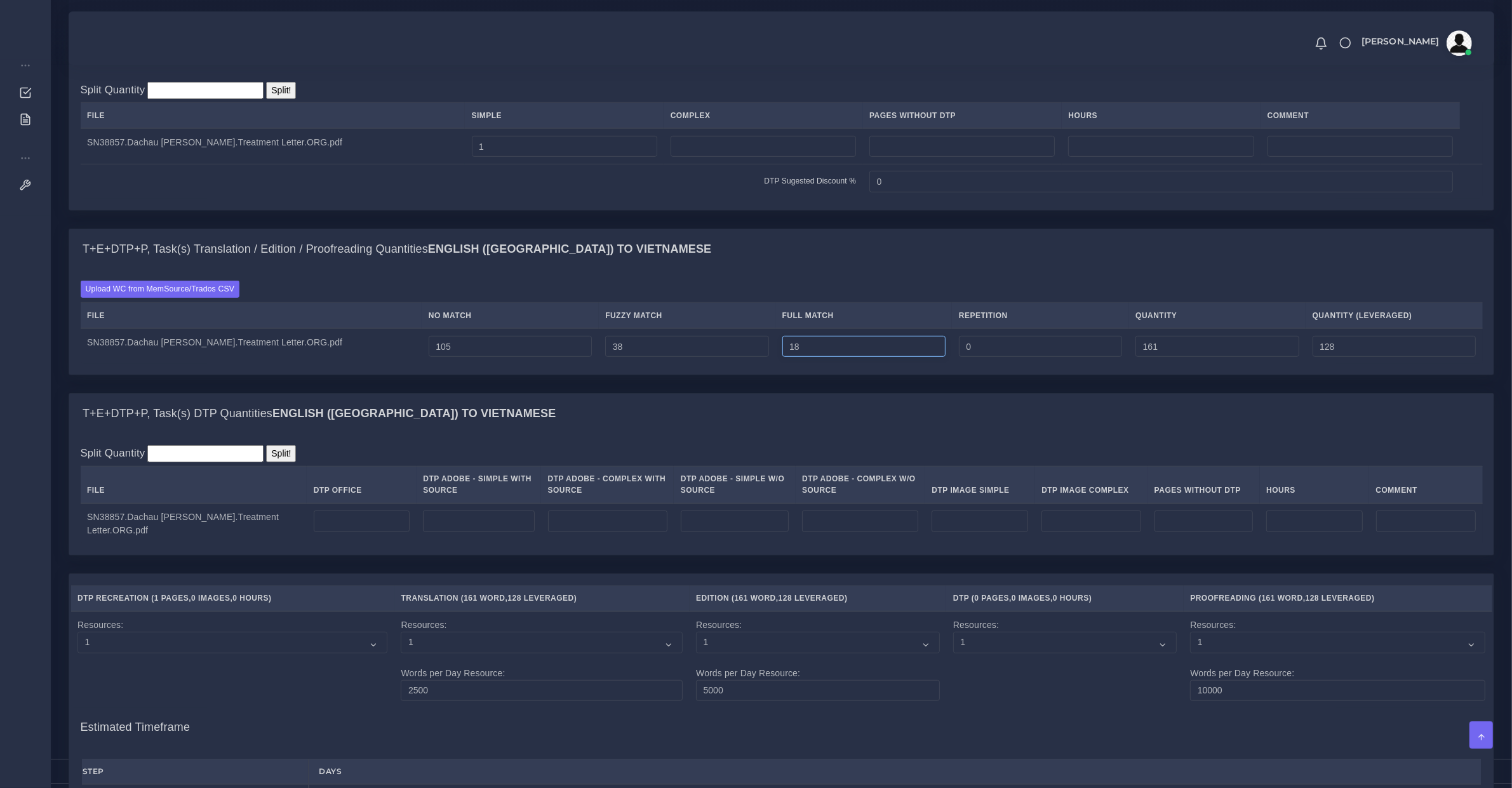
type input "19"
type input "162"
click at [362, 532] on input "number" at bounding box center [361, 521] width 96 height 22
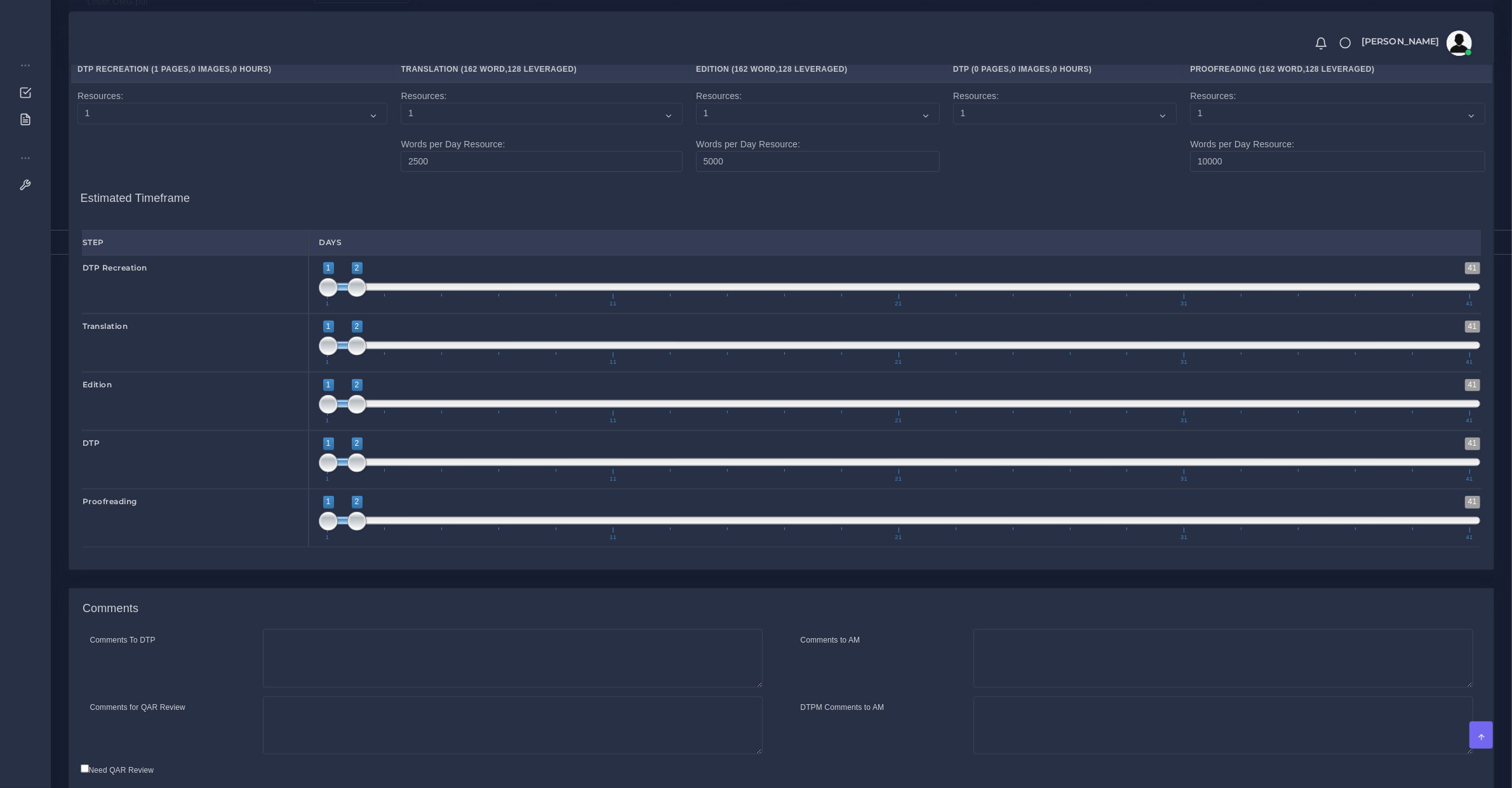
scroll to position [1552, 0]
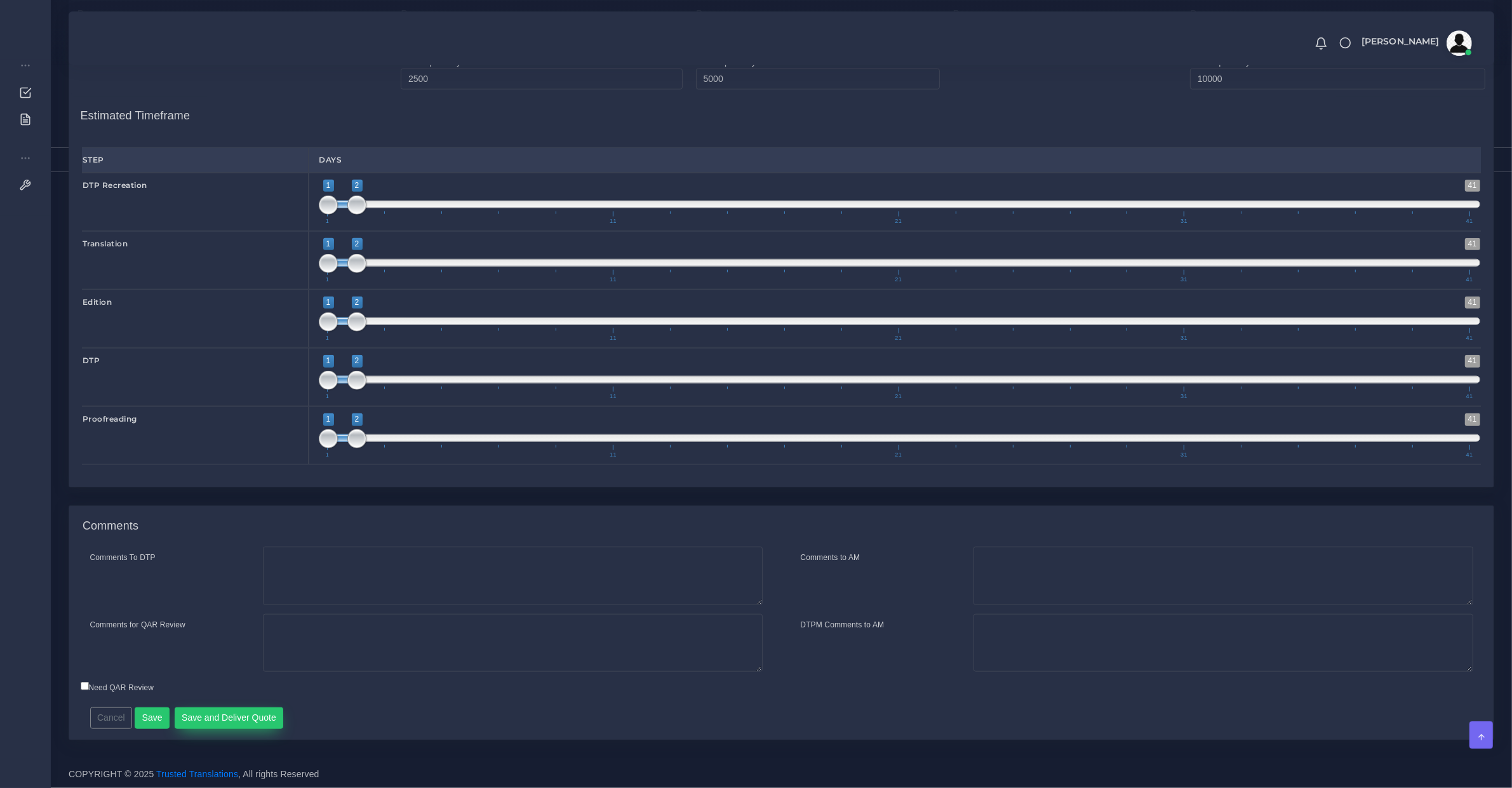
type input "1"
click at [258, 711] on button "Save and Deliver Quote" at bounding box center [229, 718] width 109 height 22
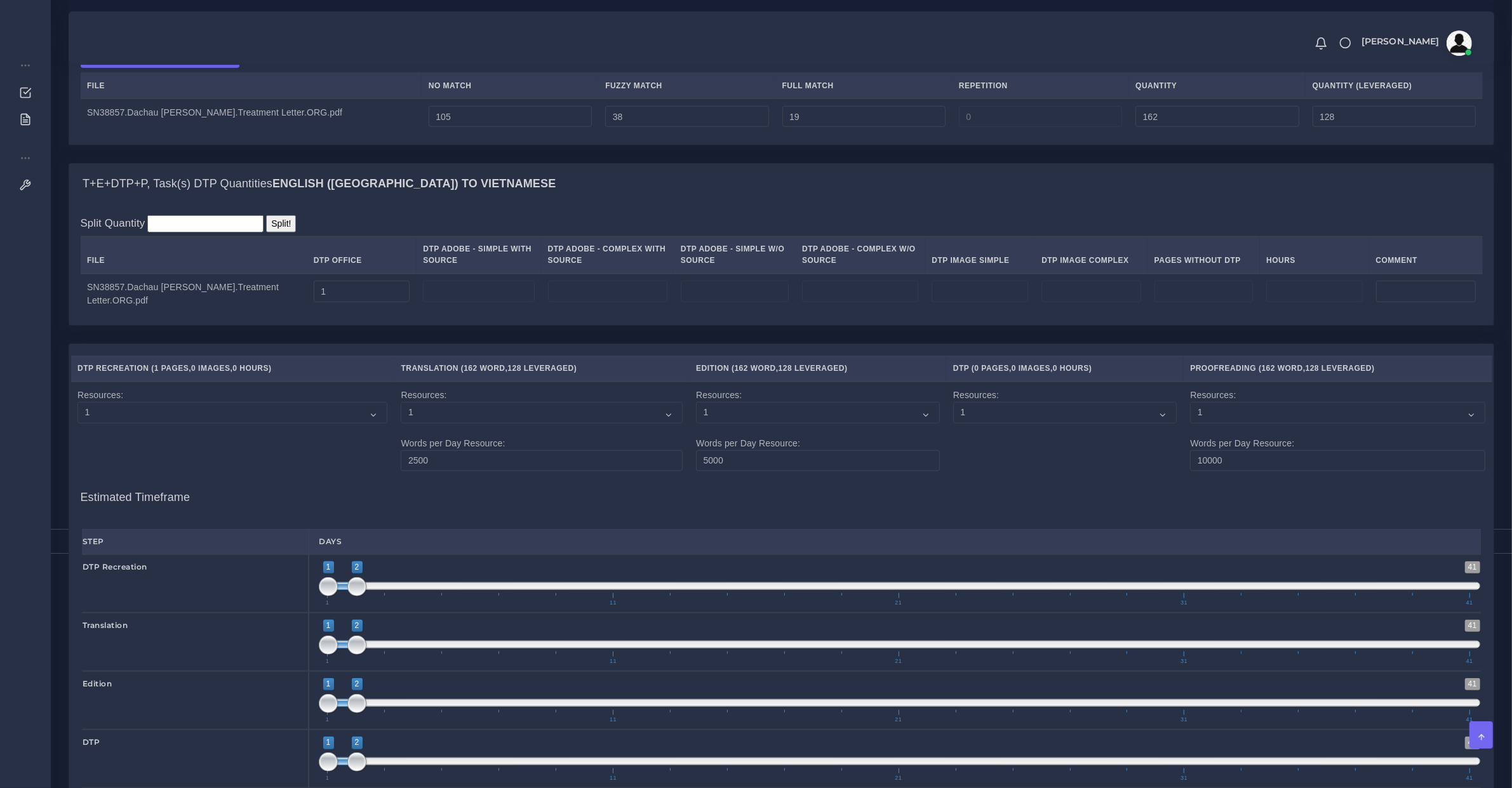
scroll to position [1022, 0]
